Goal: Navigation & Orientation: Find specific page/section

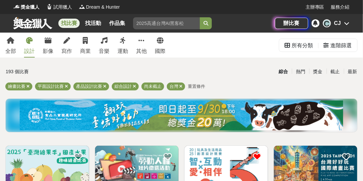
click at [343, 29] on div "辦比賽 C CJ" at bounding box center [312, 23] width 75 height 19
click at [346, 26] on icon at bounding box center [346, 23] width 5 height 5
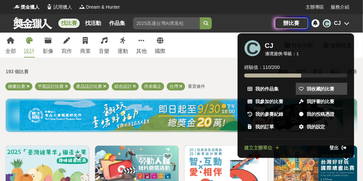
click at [313, 92] on span "我收藏的比賽" at bounding box center [320, 89] width 28 height 7
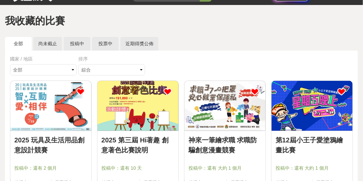
scroll to position [57, 0]
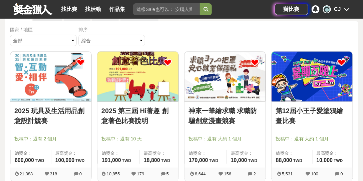
click at [308, 79] on img at bounding box center [311, 77] width 81 height 50
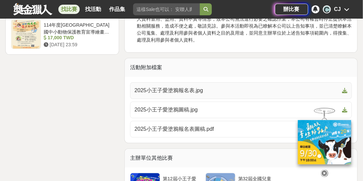
scroll to position [1009, 0]
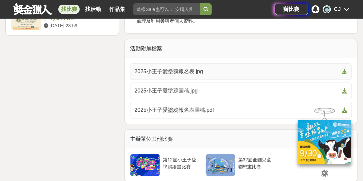
click at [346, 69] on icon at bounding box center [344, 71] width 5 height 5
click at [344, 88] on icon at bounding box center [344, 90] width 5 height 5
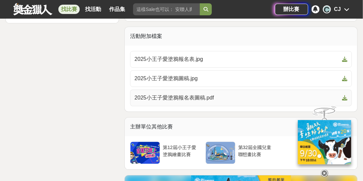
scroll to position [1028, 0]
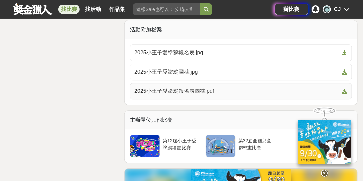
click at [345, 89] on icon at bounding box center [344, 91] width 5 height 5
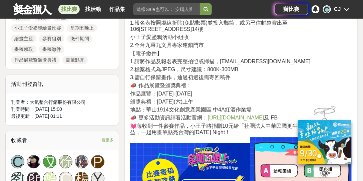
scroll to position [495, 0]
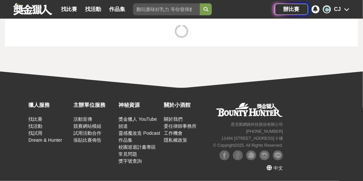
scroll to position [57, 0]
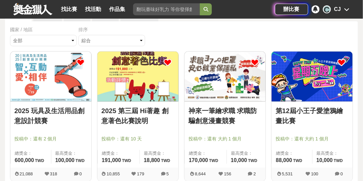
click at [124, 80] on img at bounding box center [137, 77] width 81 height 50
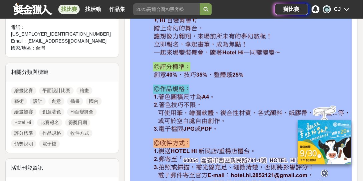
scroll to position [343, 0]
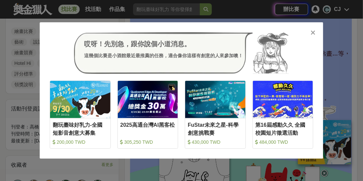
click at [312, 34] on icon at bounding box center [313, 32] width 5 height 7
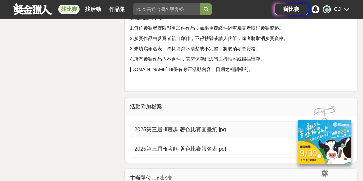
scroll to position [1543, 0]
